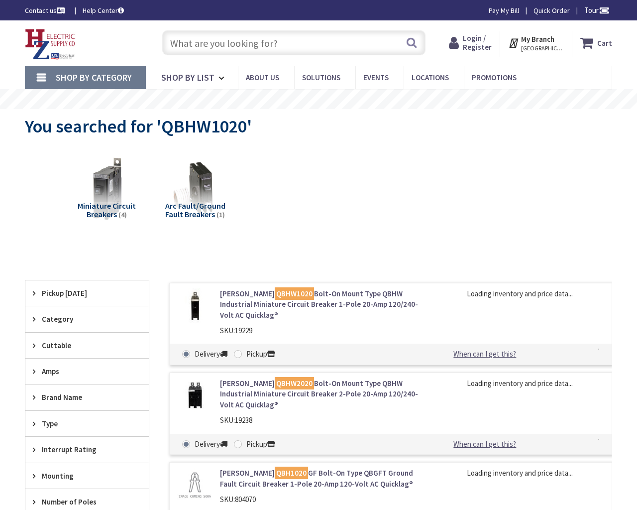
type input "[PERSON_NAME]’iatnyk Mahdeburzkomu pravu, Kyiv, [GEOGRAPHIC_DATA], 02000"
